Goal: Obtain resource: Download file/media

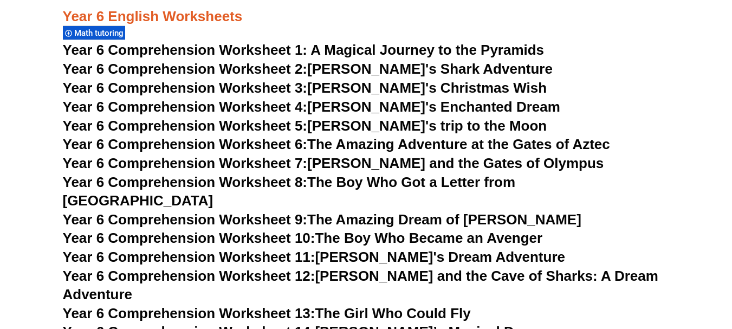
scroll to position [5985, 0]
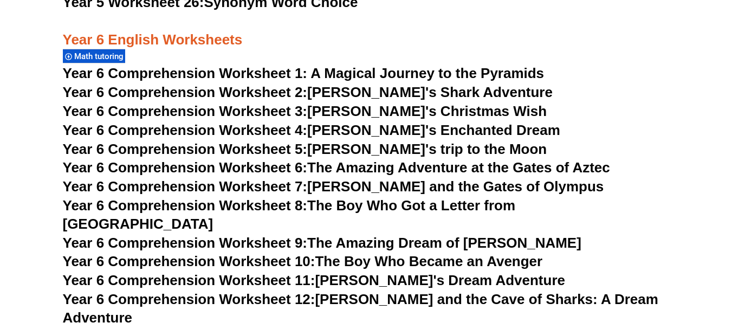
click at [155, 76] on span "Year 6 Comprehension Worksheet 1: A Magical Journey to the Pyramids" at bounding box center [303, 73] width 481 height 16
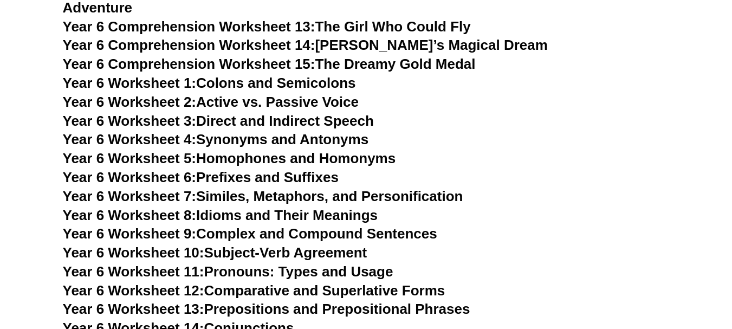
scroll to position [6310, 0]
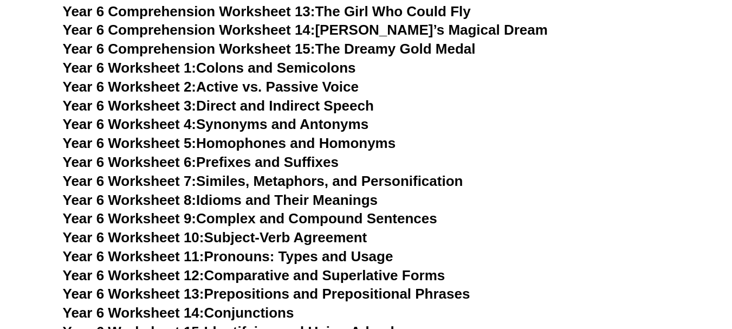
click at [306, 79] on link "Year 6 Worksheet 2: Active vs. Passive Voice" at bounding box center [211, 87] width 296 height 16
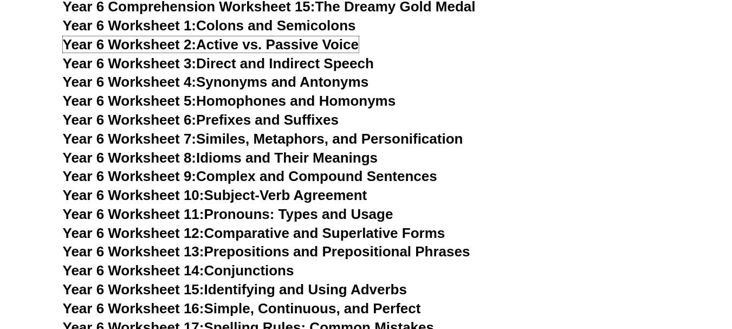
scroll to position [6364, 0]
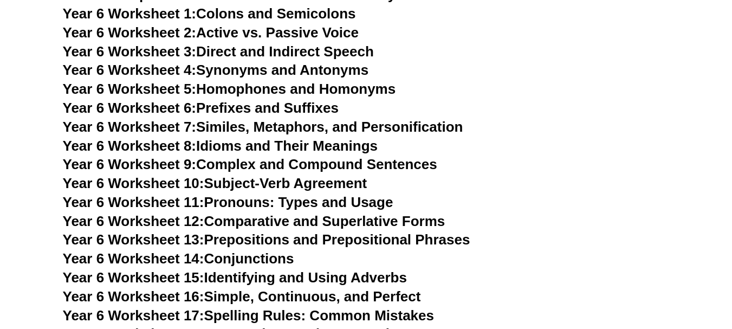
click at [290, 62] on link "Year 6 Worksheet 4: Synonyms and Antonyms" at bounding box center [216, 70] width 306 height 16
click at [290, 119] on link "Year 6 Worksheet 7: Similes, Metaphors, and Personification" at bounding box center [263, 127] width 400 height 16
click at [336, 138] on link "Year 6 Worksheet 8: Idioms and Their Meanings" at bounding box center [220, 146] width 315 height 16
click at [409, 156] on link "Year 6 Worksheet 9: Complex and Compound Sentences" at bounding box center [250, 164] width 374 height 16
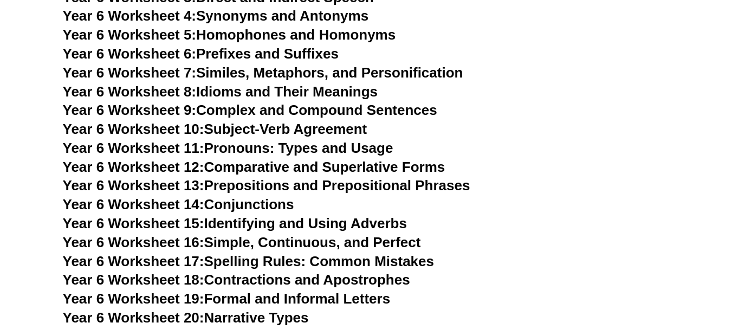
click at [258, 121] on link "Year 6 Worksheet 10: Subject-Verb Agreement" at bounding box center [215, 129] width 304 height 16
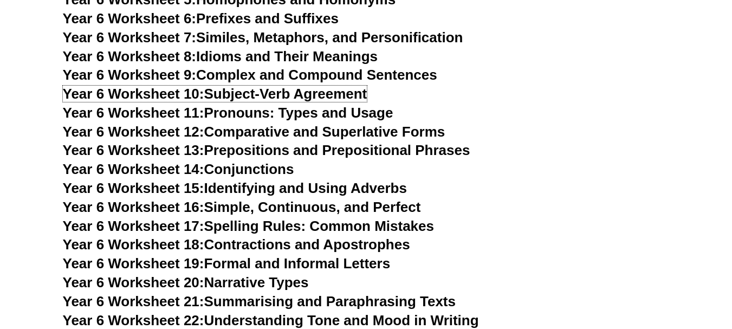
scroll to position [6472, 0]
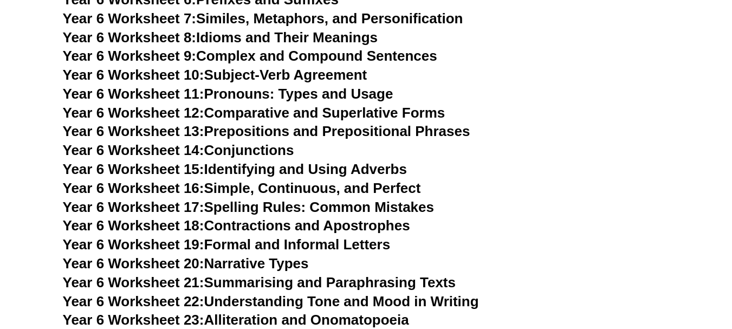
click at [419, 105] on link "Year 6 Worksheet 12: Comparative and Superlative Forms" at bounding box center [254, 113] width 382 height 16
click at [267, 142] on link "Year 6 Worksheet 14: Conjunctions" at bounding box center [178, 150] width 231 height 16
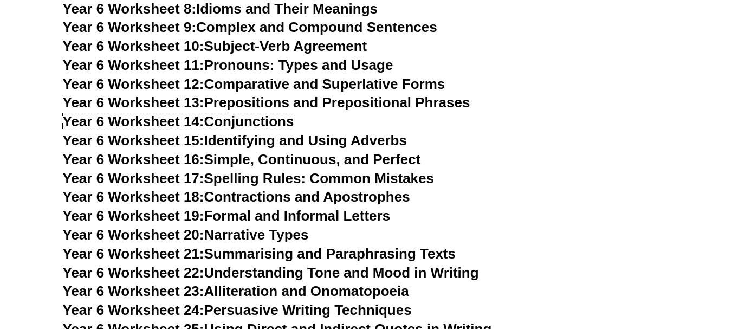
scroll to position [6527, 0]
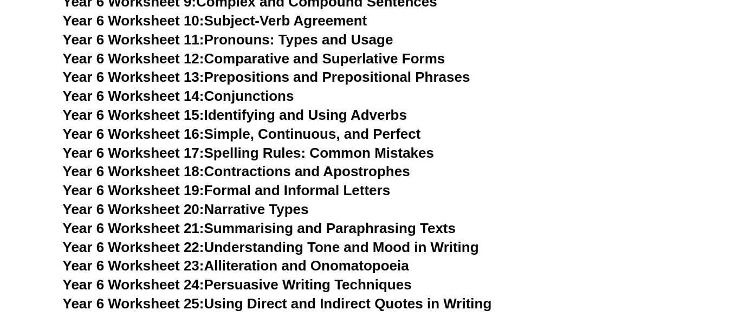
click at [380, 107] on link "Year 6 Worksheet 15: Identifying and Using Adverbs" at bounding box center [235, 115] width 344 height 16
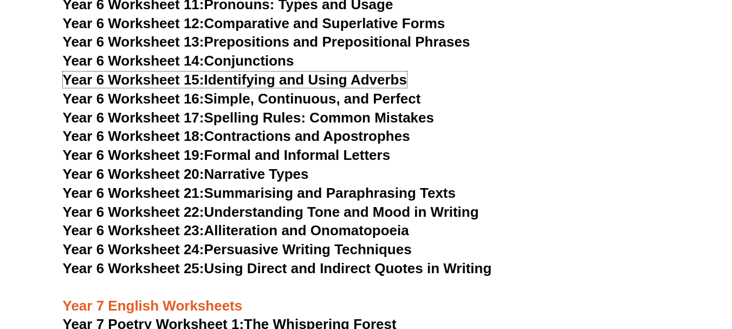
scroll to position [6581, 0]
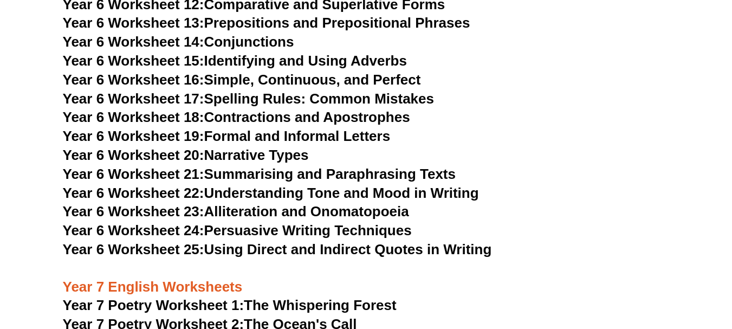
click at [351, 71] on link "Year 6 Worksheet 16: Simple, Continuous, and Perfect" at bounding box center [242, 79] width 358 height 16
click at [336, 90] on h3 "Year 6 Worksheet 17: Spelling Rules: Common Mistakes" at bounding box center [366, 99] width 606 height 18
click at [332, 90] on link "Year 6 Worksheet 17: Spelling Rules: Common Mistakes" at bounding box center [248, 98] width 371 height 16
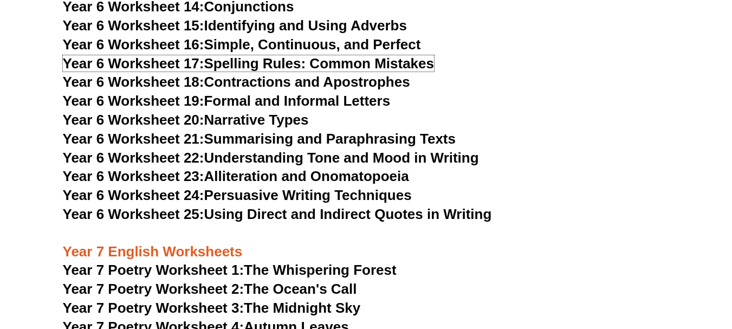
scroll to position [6635, 0]
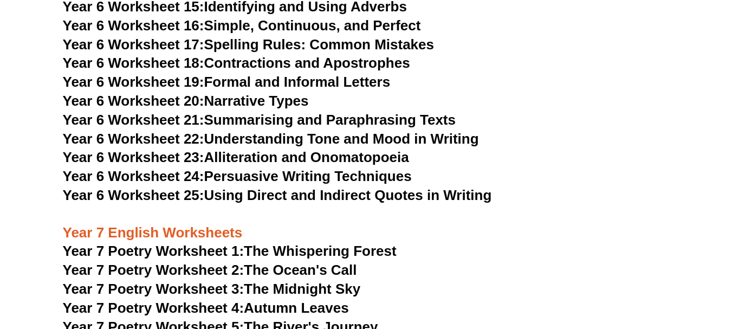
click at [299, 74] on link "Year 6 Worksheet 19: Formal and Informal Letters" at bounding box center [227, 82] width 328 height 16
click at [441, 130] on link "Year 6 Worksheet 22: Understanding Tone and Mood in Writing" at bounding box center [271, 138] width 416 height 16
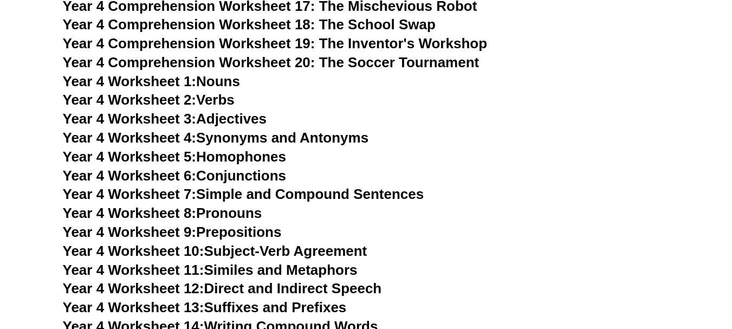
scroll to position [4794, 0]
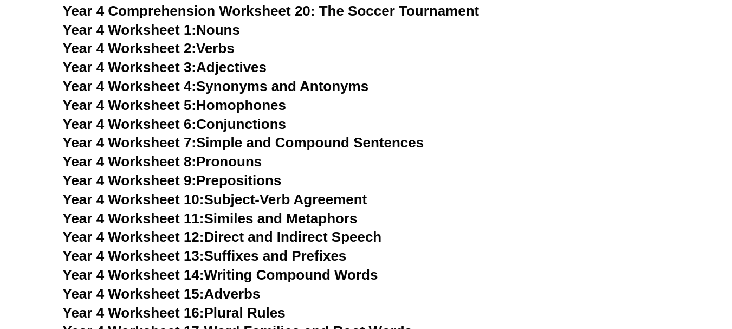
click at [233, 29] on link "Year 4 Worksheet 1: Nouns" at bounding box center [151, 30] width 177 height 16
click at [222, 46] on link "Year 4 Worksheet 2: Verbs" at bounding box center [149, 48] width 172 height 16
click at [252, 62] on link "Year 4 Worksheet 3: Adjectives" at bounding box center [165, 67] width 204 height 16
click at [322, 89] on link "Year 4 Worksheet 4: Synonyms and Antonyms" at bounding box center [216, 86] width 306 height 16
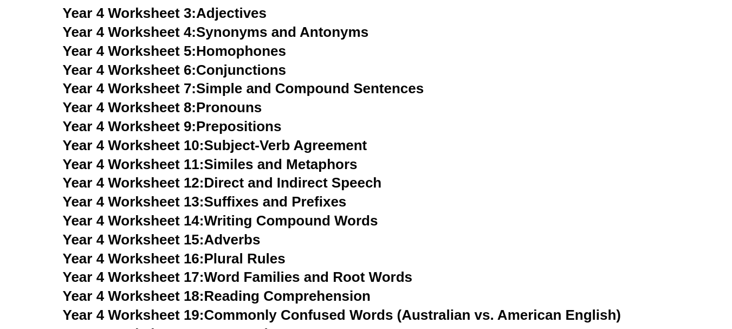
click at [251, 66] on link "Year 4 Worksheet 6: Conjunctions" at bounding box center [175, 70] width 224 height 16
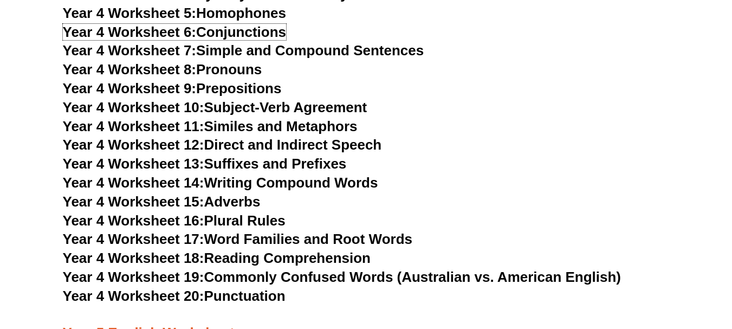
scroll to position [4902, 0]
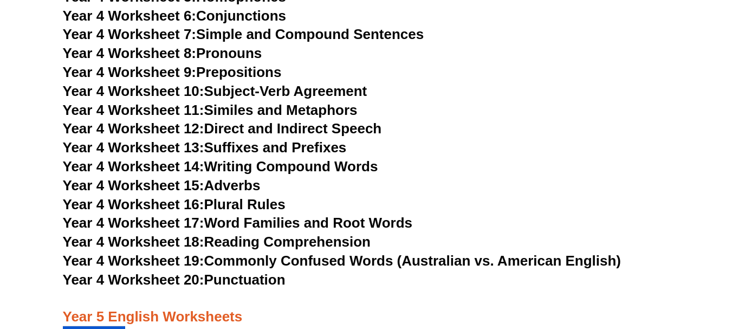
click at [277, 34] on link "Year 4 Worksheet 7: Simple and Compound Sentences" at bounding box center [243, 34] width 361 height 16
click at [225, 53] on link "Year 4 Worksheet 8: Pronouns" at bounding box center [162, 53] width 199 height 16
click at [244, 71] on link "Year 4 Worksheet 9: Prepositions" at bounding box center [172, 72] width 219 height 16
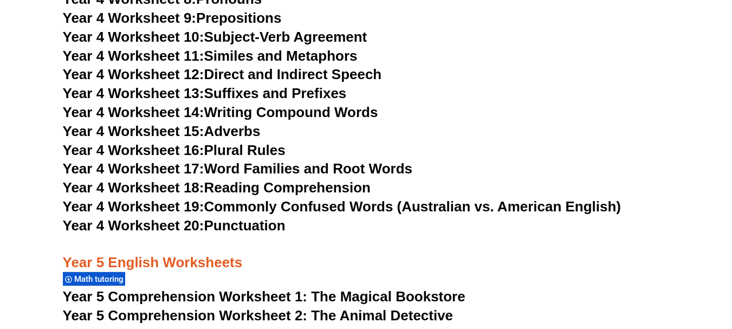
click at [249, 133] on link "Year 4 Worksheet 15: Adverbs" at bounding box center [162, 131] width 198 height 16
click at [247, 147] on link "Year 4 Worksheet 16: Plural Rules" at bounding box center [174, 150] width 223 height 16
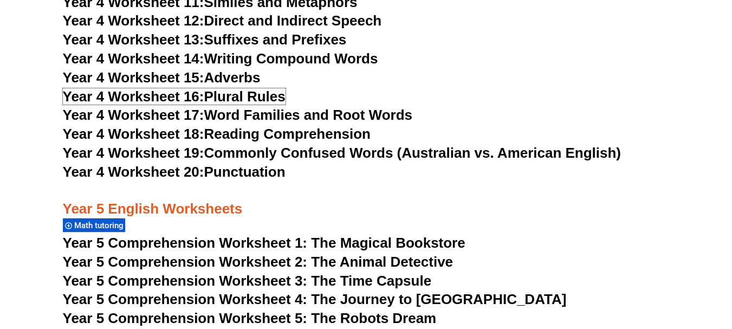
scroll to position [5010, 0]
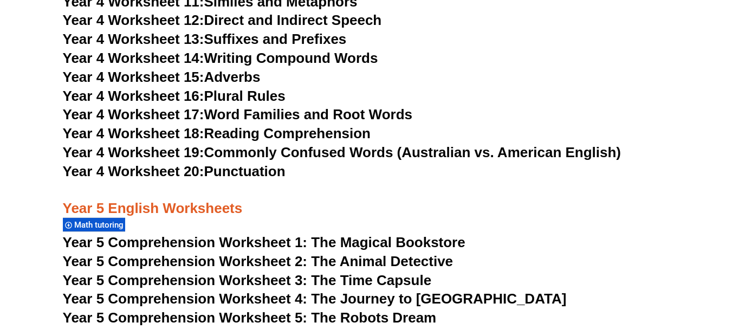
click at [348, 138] on link "Year 4 Worksheet 18: Reading Comprehension" at bounding box center [217, 133] width 308 height 16
click at [253, 169] on link "Year 4 Worksheet 20: Punctuation" at bounding box center [174, 171] width 223 height 16
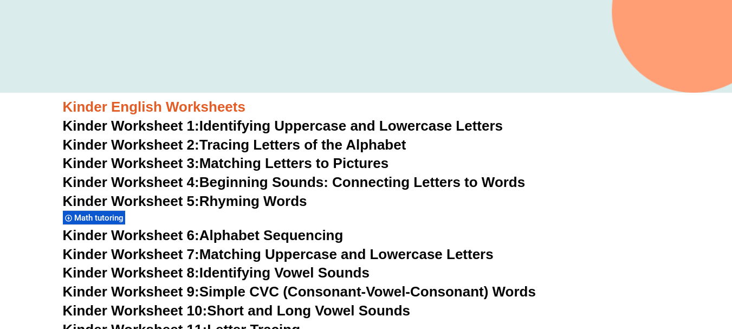
scroll to position [370, 0]
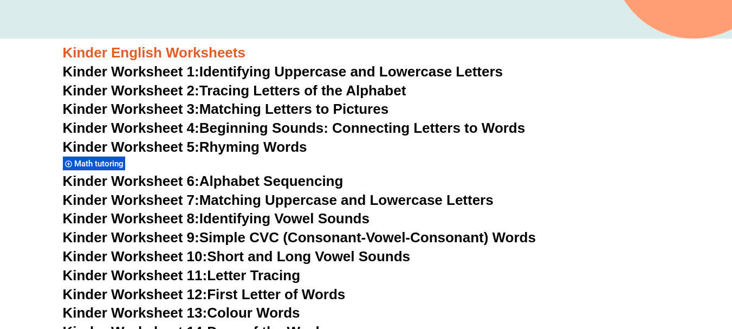
click at [443, 76] on link "Kinder Worksheet 1: Identifying Uppercase and Lowercase Letters" at bounding box center [283, 71] width 440 height 16
click at [324, 90] on link "Kinder Worksheet 2: Tracing Letters of the Alphabet" at bounding box center [234, 90] width 343 height 16
click at [275, 112] on link "Kinder Worksheet 3: Matching Letters to Pictures" at bounding box center [226, 109] width 326 height 16
click at [259, 130] on link "Kinder Worksheet 4: Beginning Sounds: Connecting Letters to Words" at bounding box center [294, 128] width 462 height 16
click at [274, 151] on link "Kinder Worksheet 5: Rhyming Words" at bounding box center [185, 147] width 244 height 16
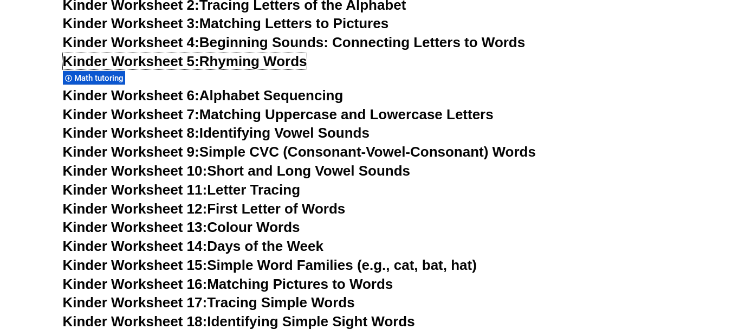
scroll to position [478, 0]
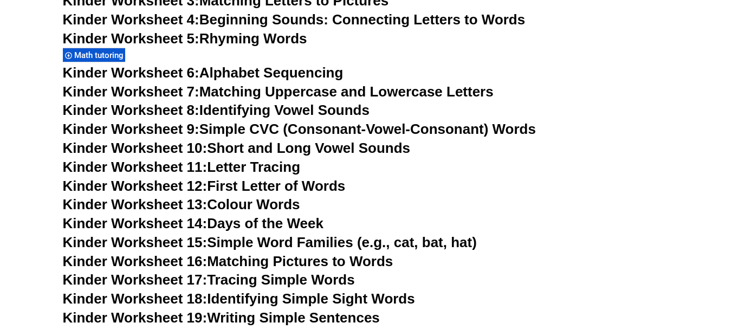
click at [314, 69] on link "Kinder Worksheet 6: Alphabet Sequencing" at bounding box center [203, 72] width 280 height 16
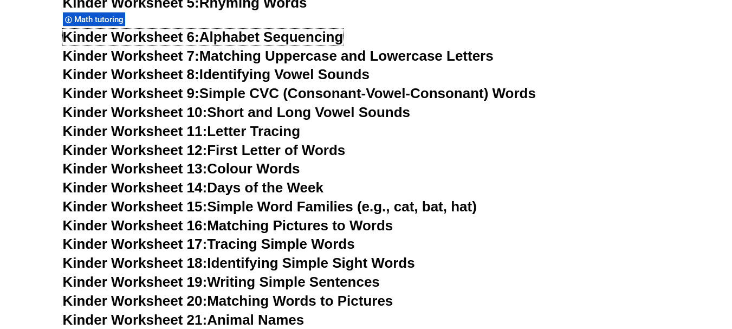
scroll to position [532, 0]
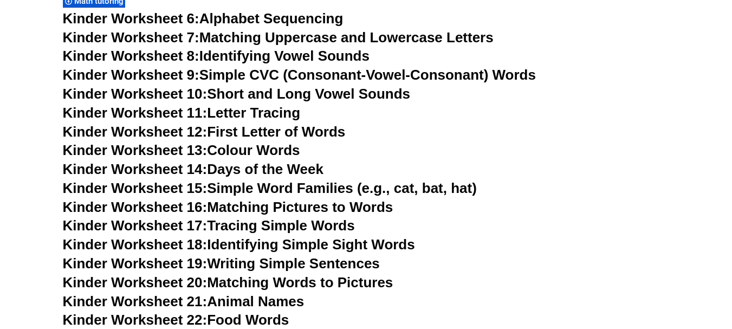
click at [296, 38] on link "Kinder Worksheet 7: Matching Uppercase and Lowercase Letters" at bounding box center [278, 37] width 430 height 16
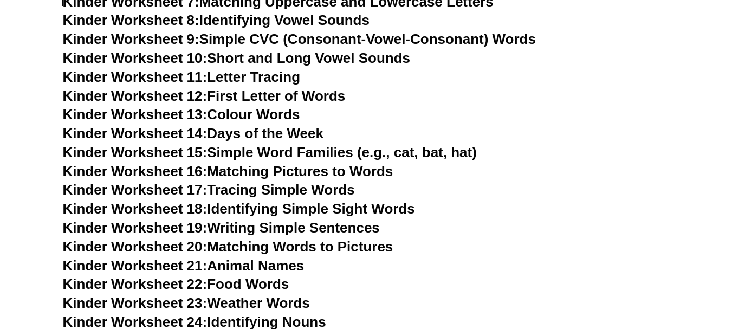
scroll to position [586, 0]
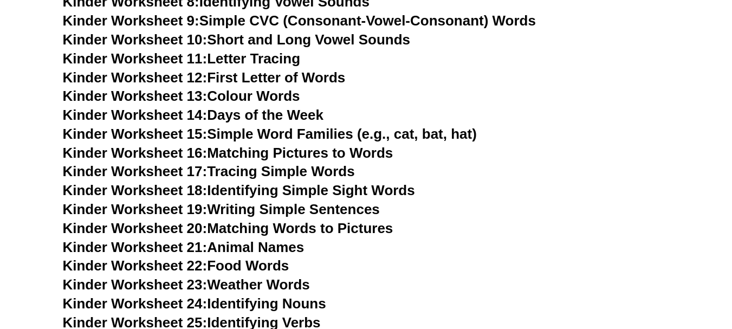
click at [212, 51] on link "Kinder Worksheet 11: Letter Tracing" at bounding box center [182, 58] width 238 height 16
click at [296, 96] on link "Kinder Worksheet 13: Colour Words" at bounding box center [181, 96] width 237 height 16
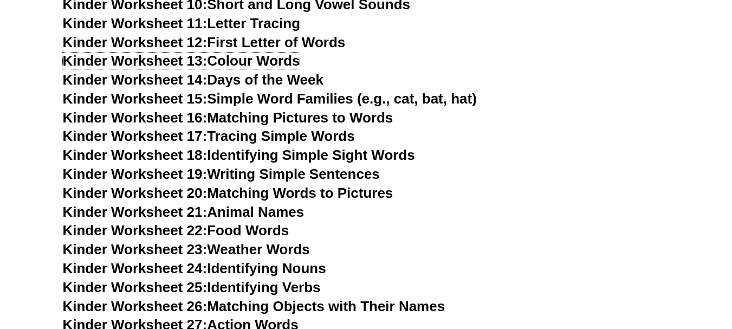
scroll to position [641, 0]
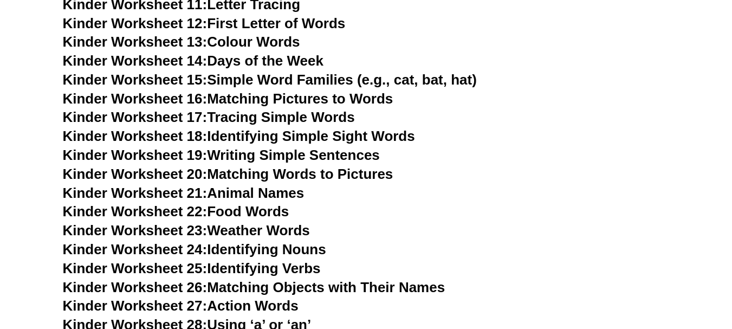
click at [291, 64] on link "Kinder Worksheet 14: Days of the Week" at bounding box center [193, 61] width 260 height 16
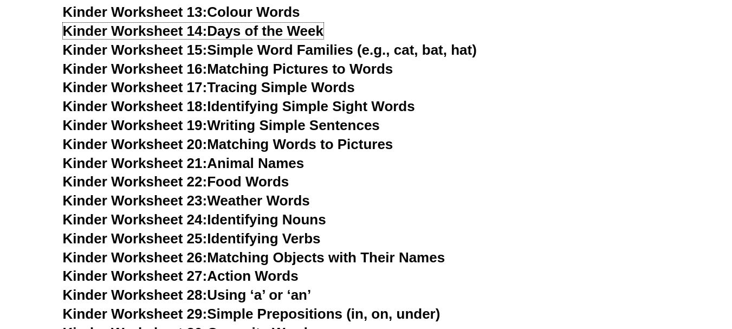
scroll to position [695, 0]
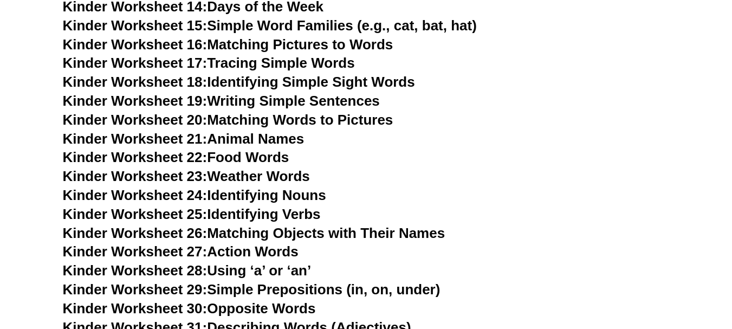
click at [337, 24] on link "Kinder Worksheet 15: Simple Word Families (e.g., cat, bat, hat)" at bounding box center [270, 25] width 414 height 16
click at [350, 44] on link "Kinder Worksheet 16: Matching Pictures to Words" at bounding box center [228, 44] width 330 height 16
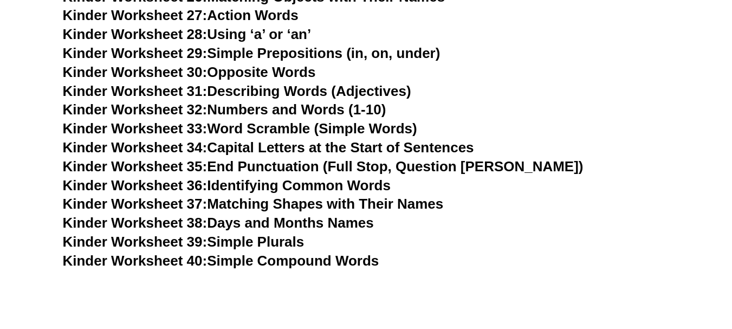
scroll to position [911, 0]
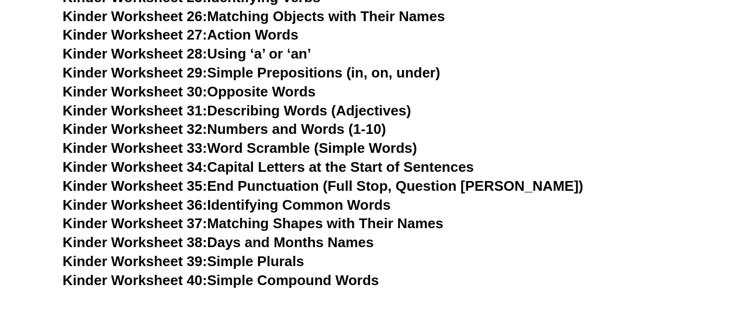
click at [269, 53] on link "Kinder Worksheet 28: Using ‘a’ or ‘an’" at bounding box center [187, 53] width 249 height 16
click at [325, 71] on link "Kinder Worksheet 29: Simple Prepositions (in, on, under)" at bounding box center [251, 72] width 377 height 16
click at [329, 125] on link "Kinder Worksheet 32: Numbers and Words (1-10)" at bounding box center [224, 129] width 323 height 16
click at [351, 250] on link "Kinder Worksheet 38: Days and Months Names" at bounding box center [218, 242] width 311 height 16
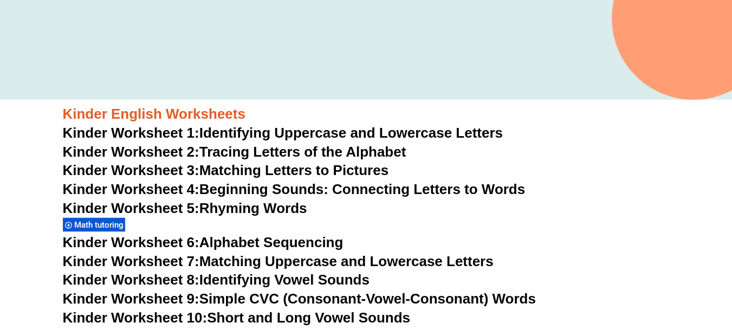
scroll to position [153, 0]
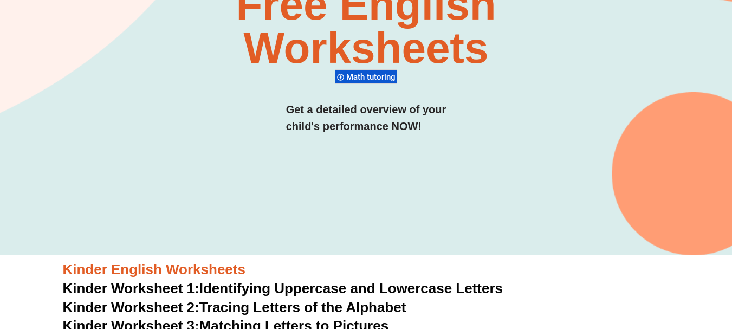
click at [360, 73] on span "Math tutoring" at bounding box center [372, 77] width 53 height 10
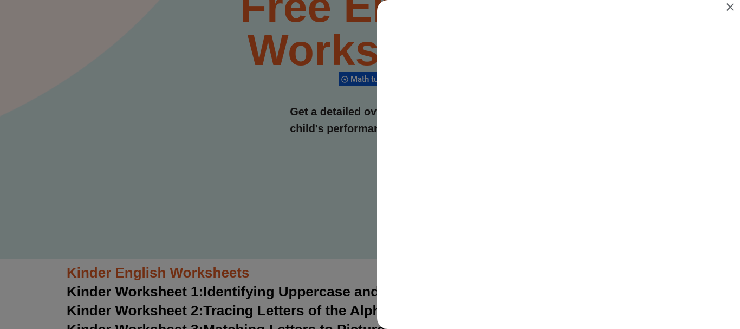
scroll to position [0, 0]
